Goal: Transaction & Acquisition: Subscribe to service/newsletter

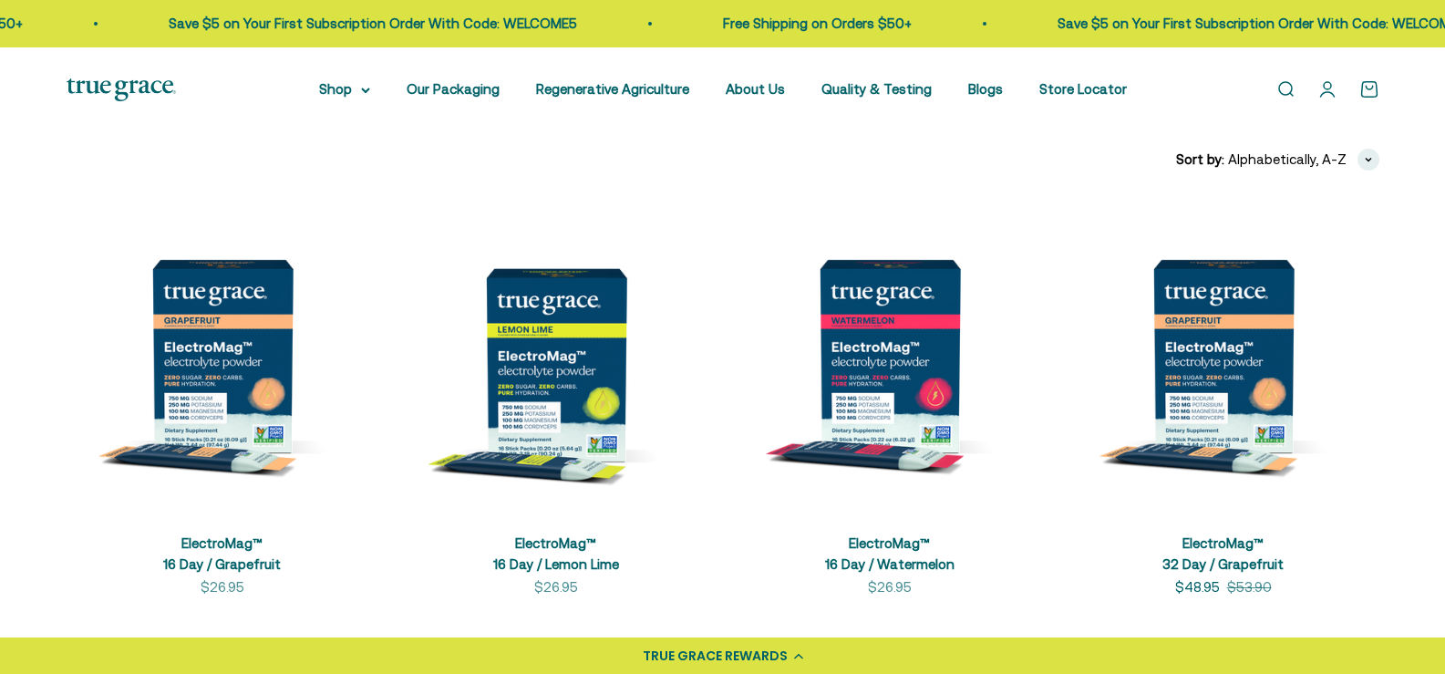
scroll to position [273, 0]
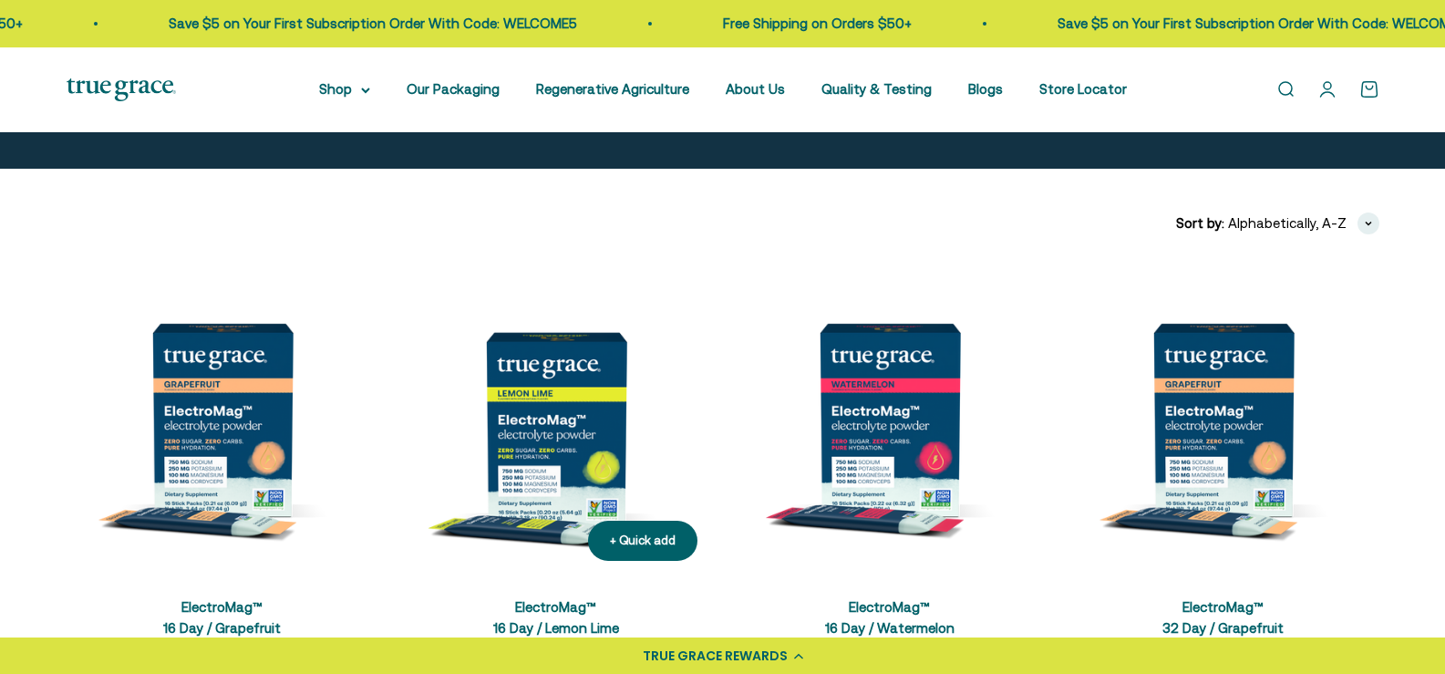
click at [562, 399] on img at bounding box center [556, 419] width 312 height 312
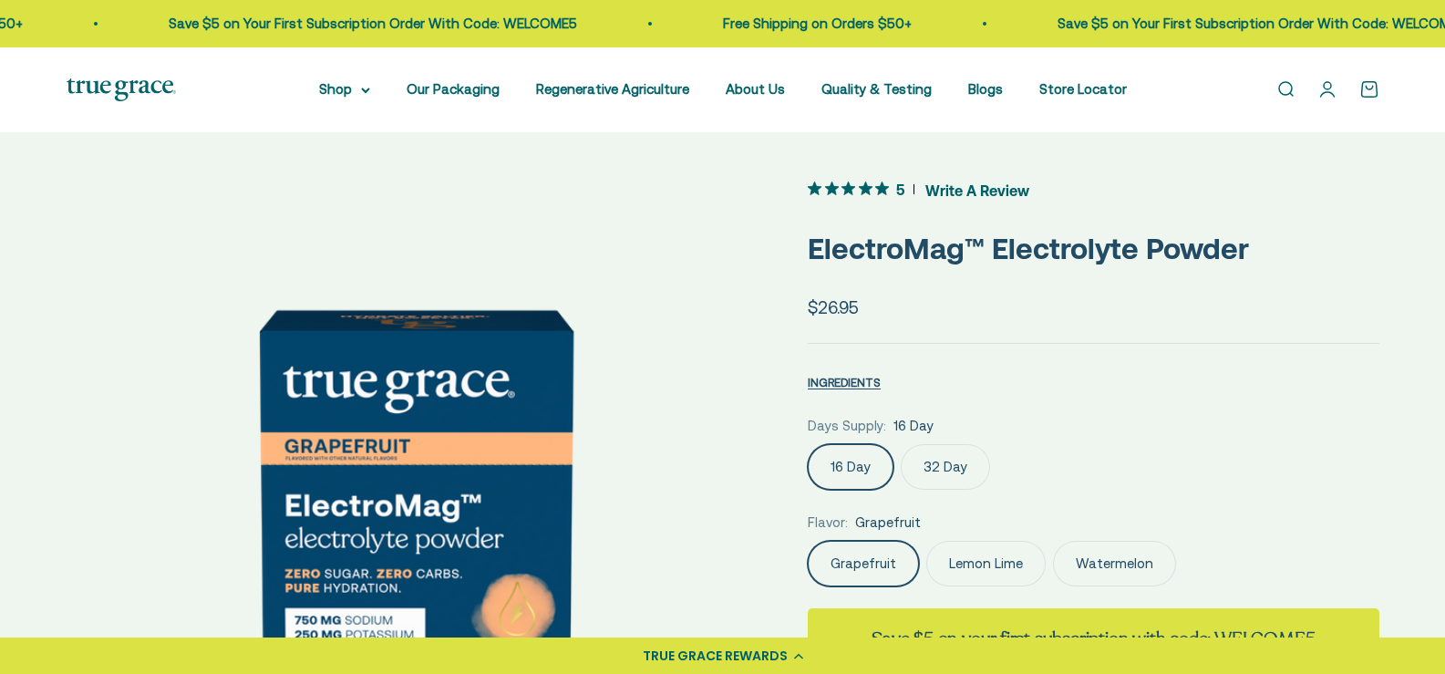
click at [975, 480] on label "32 Day" at bounding box center [945, 467] width 89 height 46
click at [808, 444] on input "32 Day" at bounding box center [807, 443] width 1 height 1
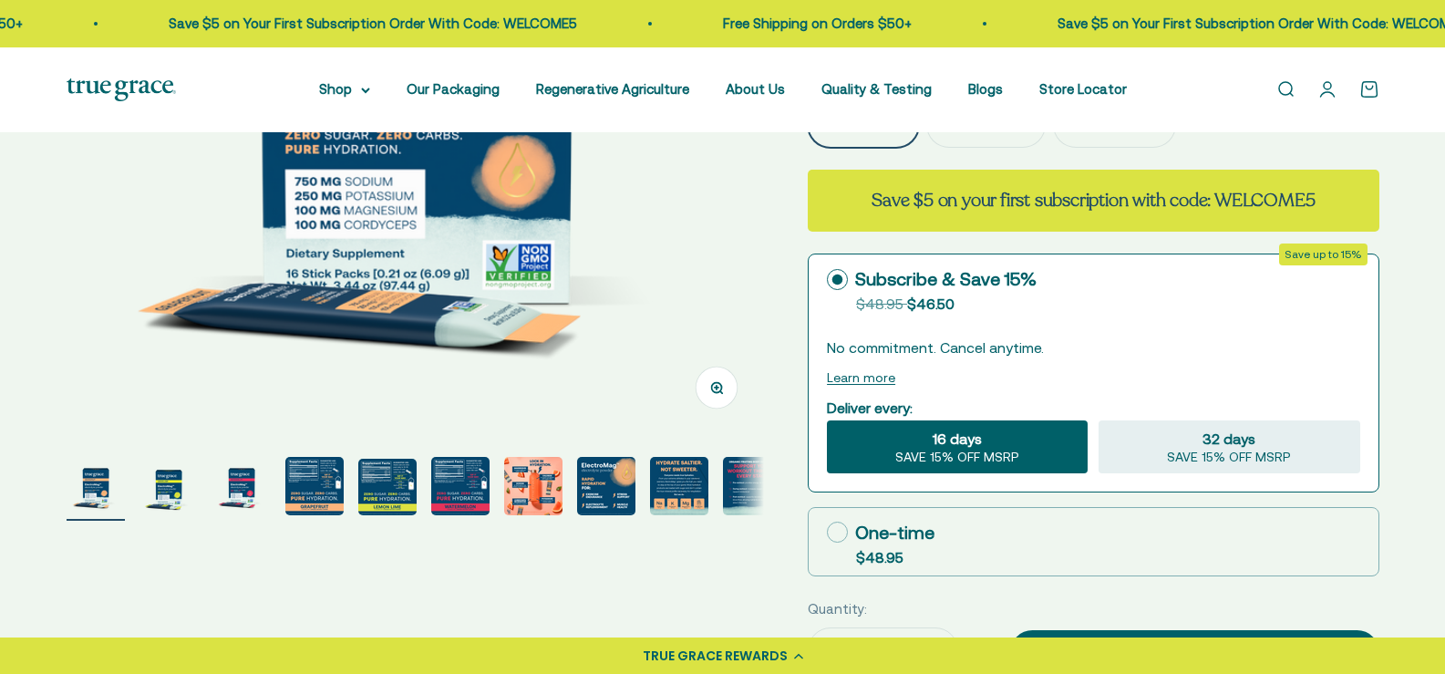
scroll to position [456, 0]
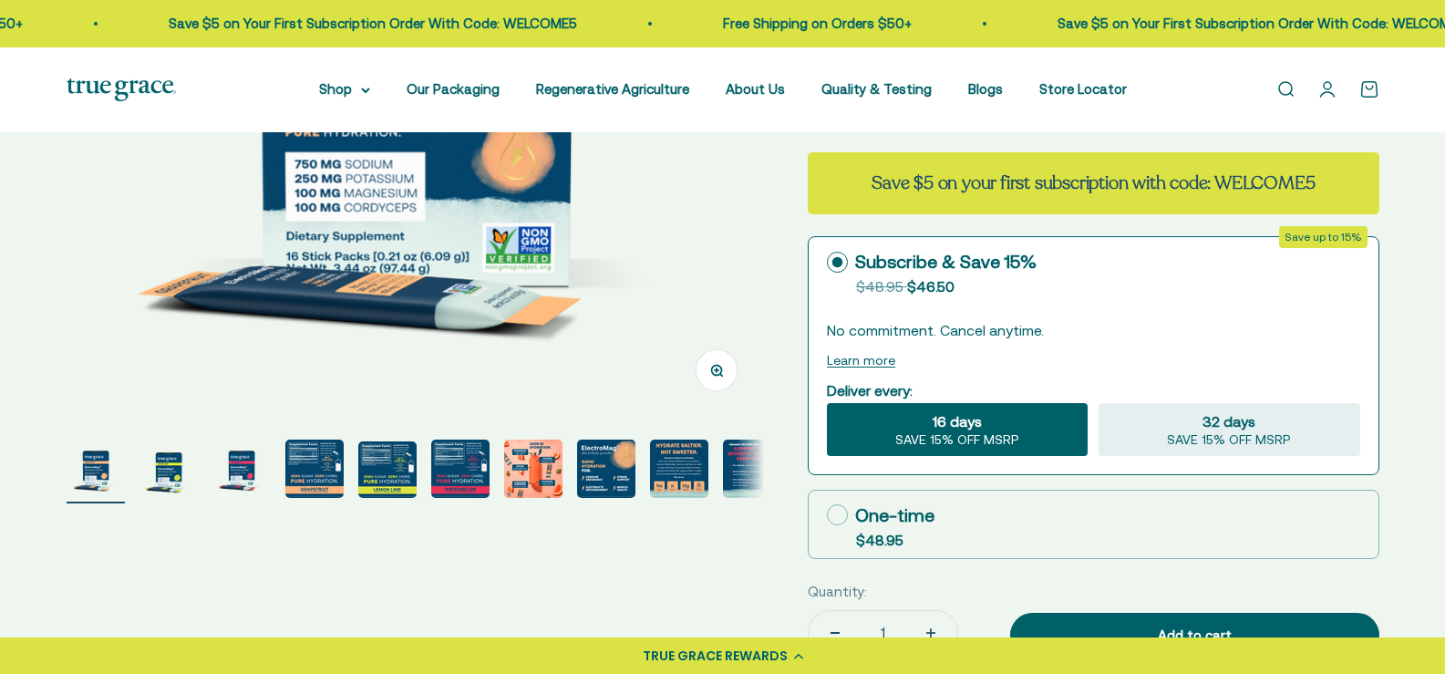
click at [977, 432] on span "16 days" at bounding box center [957, 421] width 49 height 22
click at [827, 403] on input "16 days SAVE 15% OFF MSRP" at bounding box center [826, 402] width 1 height 1
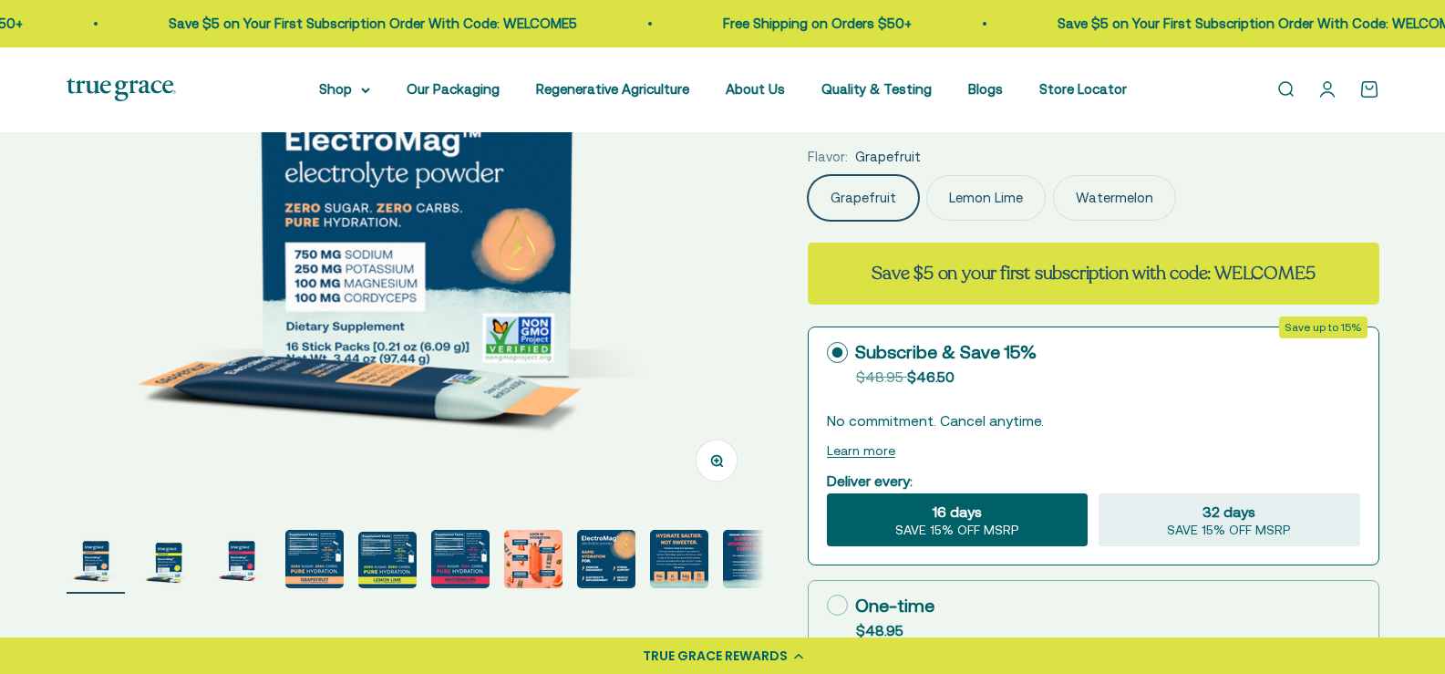
scroll to position [365, 0]
